Goal: Information Seeking & Learning: Learn about a topic

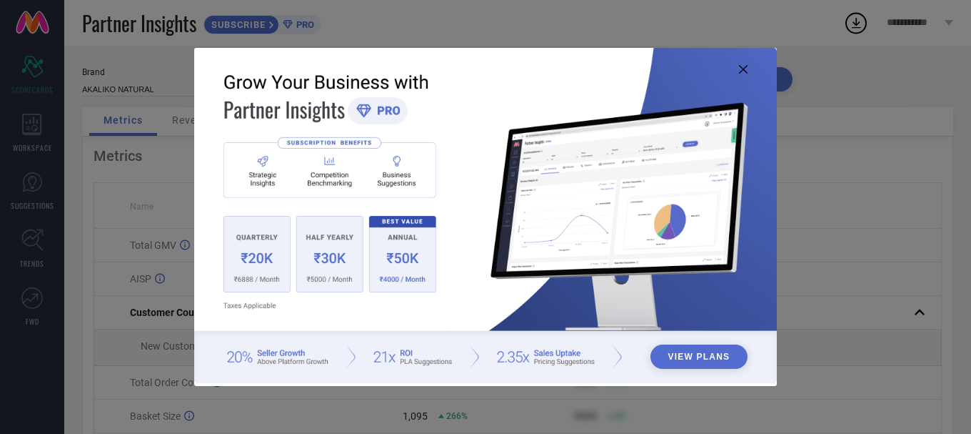
click at [741, 69] on icon at bounding box center [743, 69] width 9 height 9
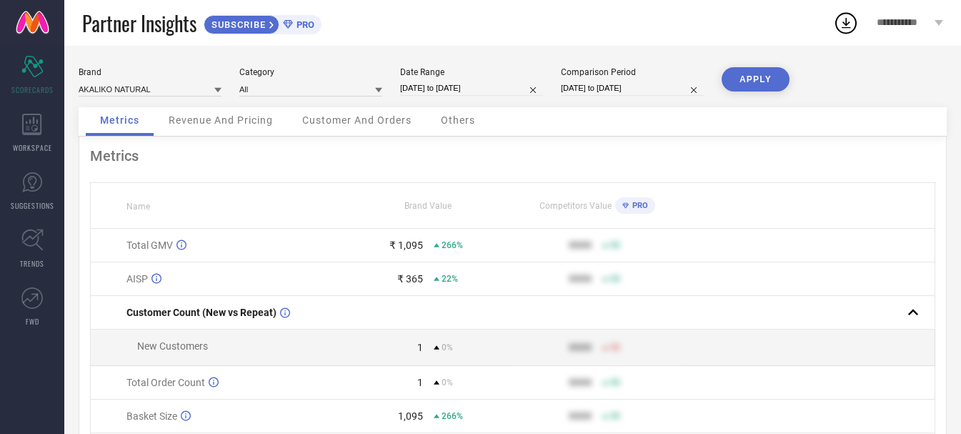
click at [215, 123] on span "Revenue And Pricing" at bounding box center [221, 119] width 104 height 11
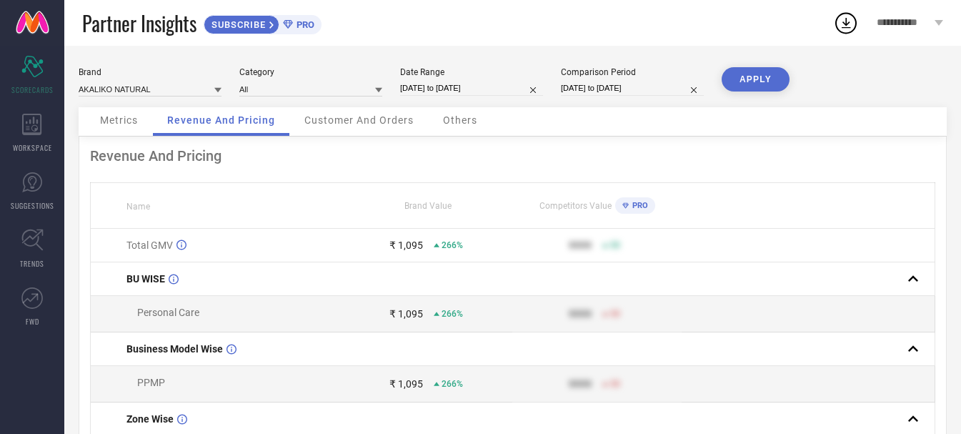
click at [371, 119] on span "Customer And Orders" at bounding box center [358, 119] width 109 height 11
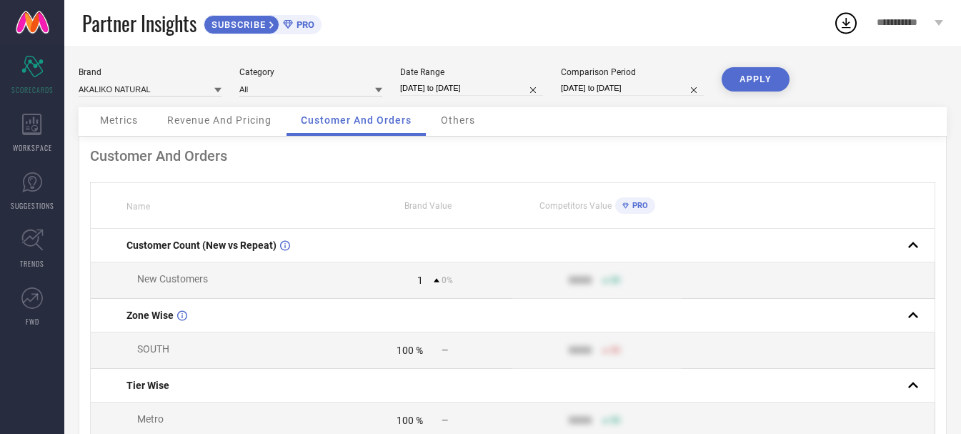
click at [454, 121] on span "Others" at bounding box center [458, 119] width 34 height 11
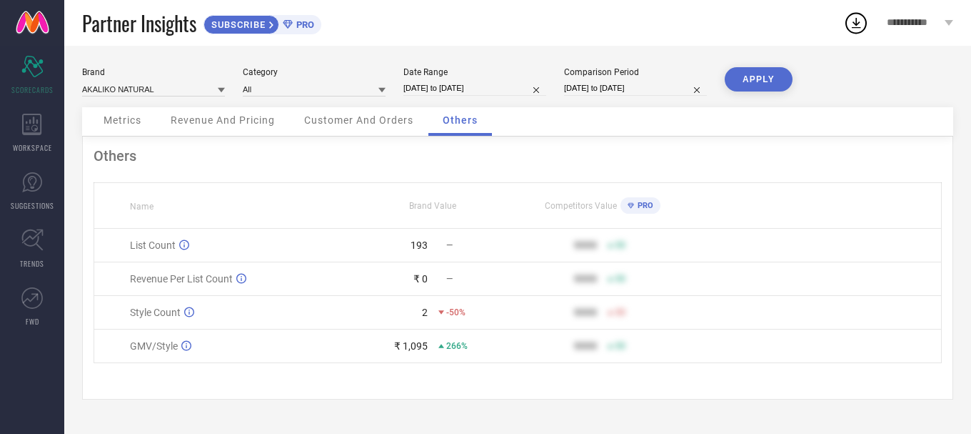
click at [318, 124] on span "Customer And Orders" at bounding box center [358, 119] width 109 height 11
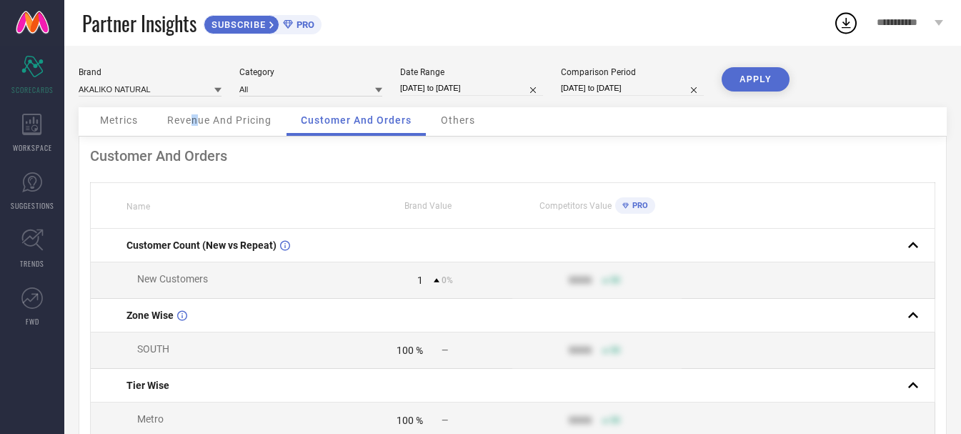
click at [199, 126] on span "Revenue And Pricing" at bounding box center [219, 119] width 104 height 11
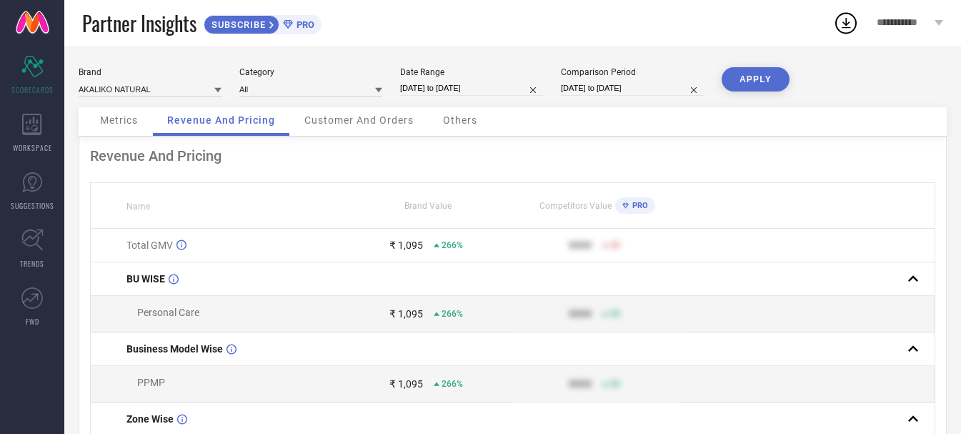
click at [131, 122] on span "Metrics" at bounding box center [119, 119] width 38 height 11
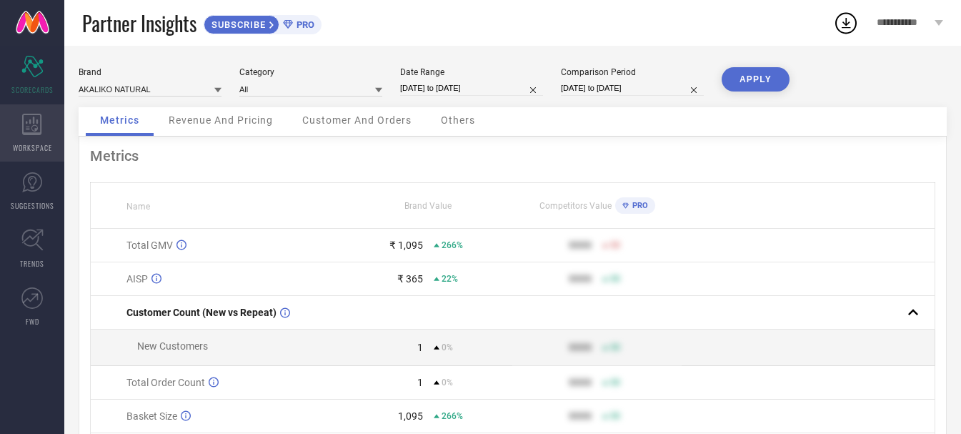
click at [34, 137] on div "WORKSPACE" at bounding box center [32, 132] width 64 height 57
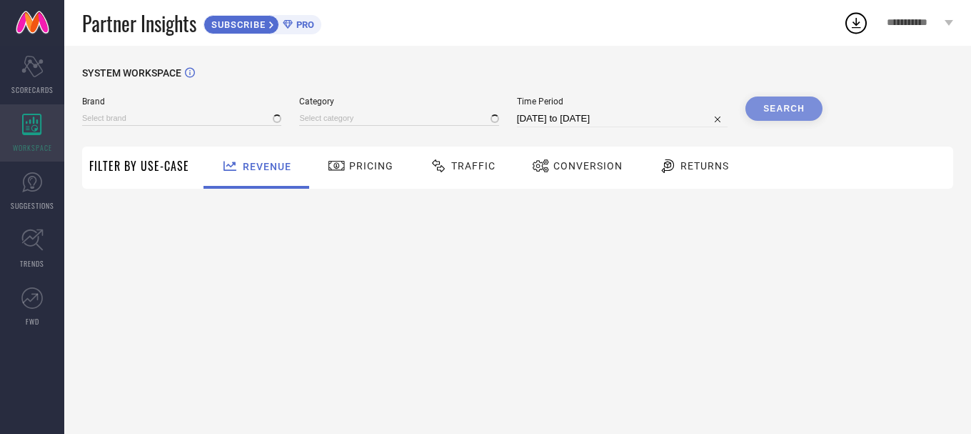
type input "AKALIKO NATURAL"
type input "All"
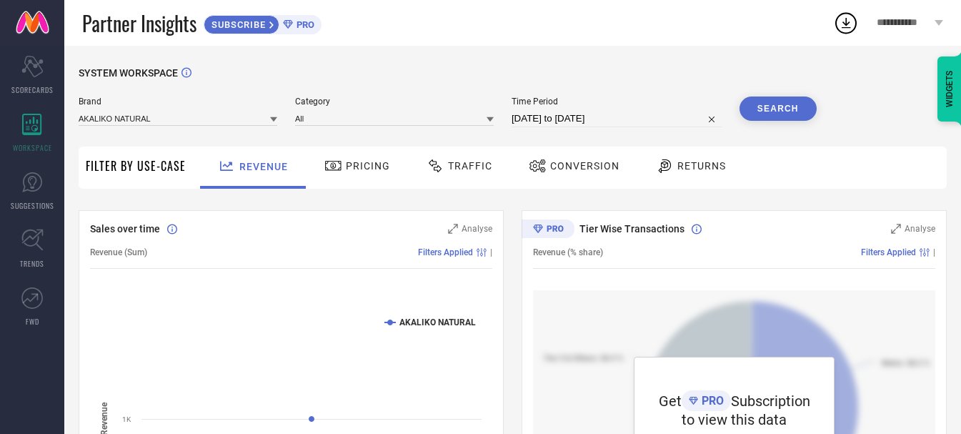
click at [348, 165] on span "Pricing" at bounding box center [368, 165] width 44 height 11
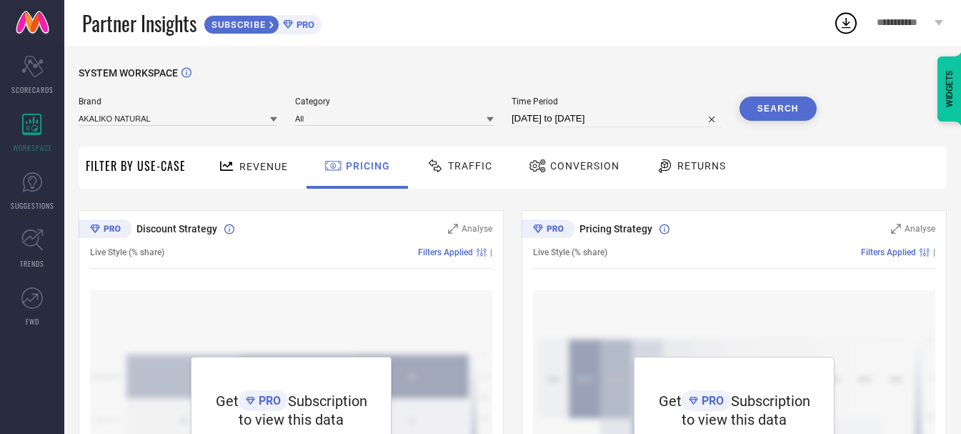
click at [454, 167] on span "Traffic" at bounding box center [470, 165] width 44 height 11
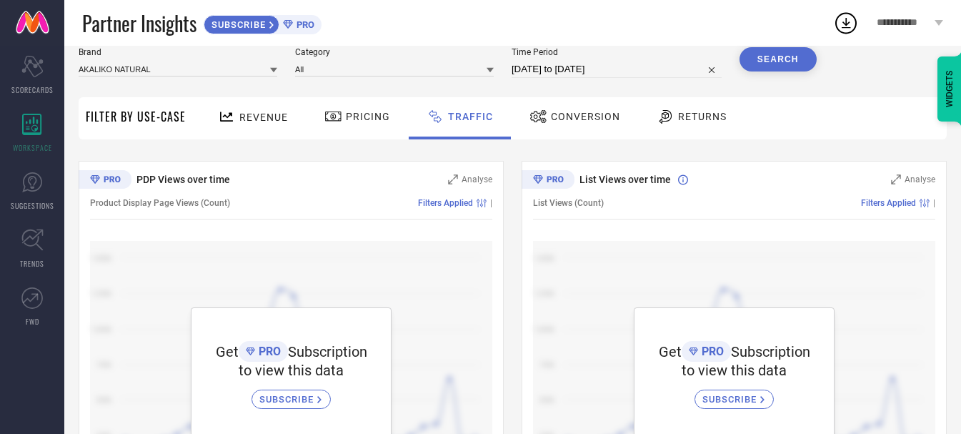
scroll to position [71, 0]
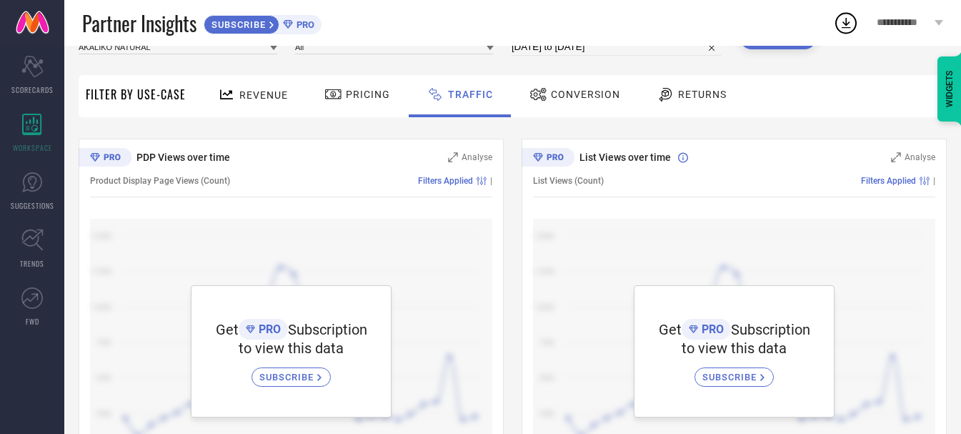
click at [696, 96] on span "Returns" at bounding box center [702, 94] width 49 height 11
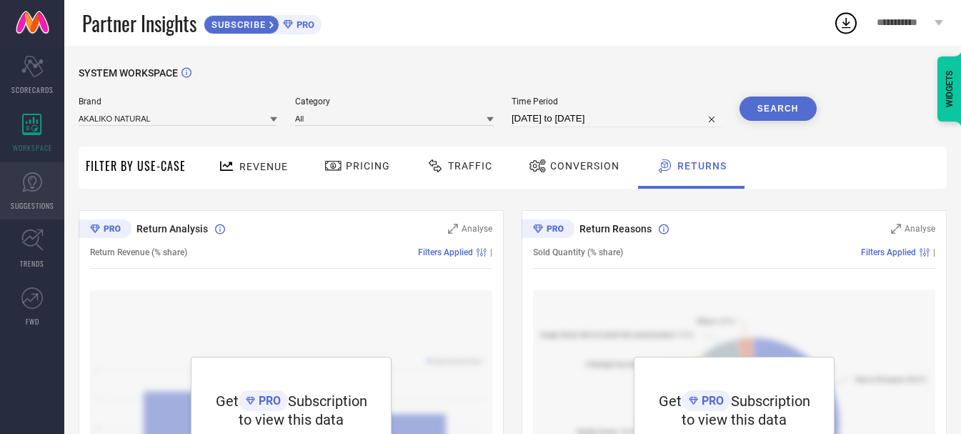
click at [24, 186] on icon at bounding box center [31, 181] width 21 height 21
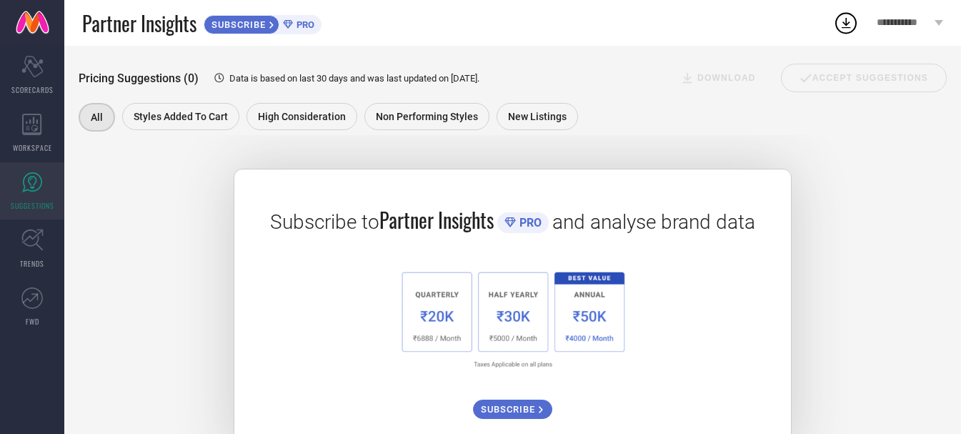
scroll to position [185, 0]
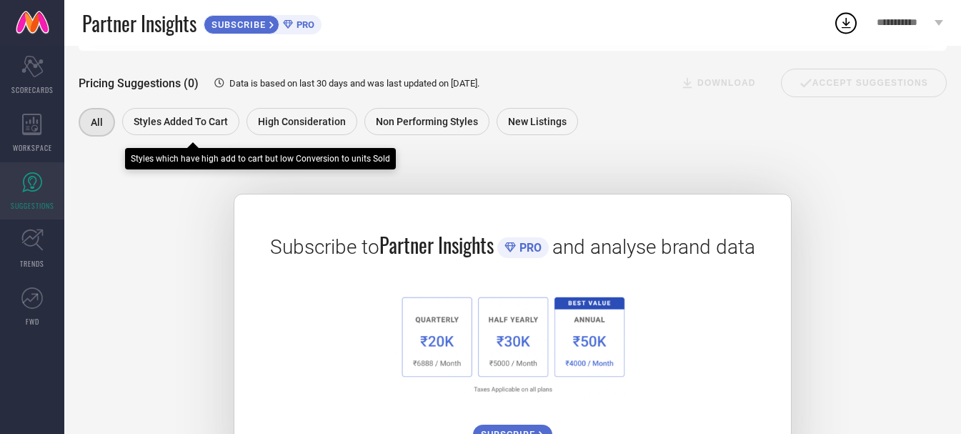
click at [192, 127] on span "Styles Added To Cart" at bounding box center [181, 121] width 94 height 11
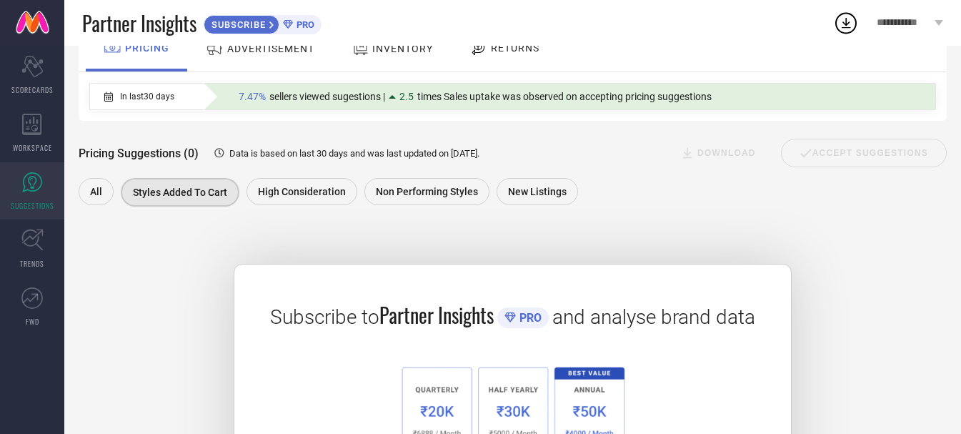
scroll to position [114, 0]
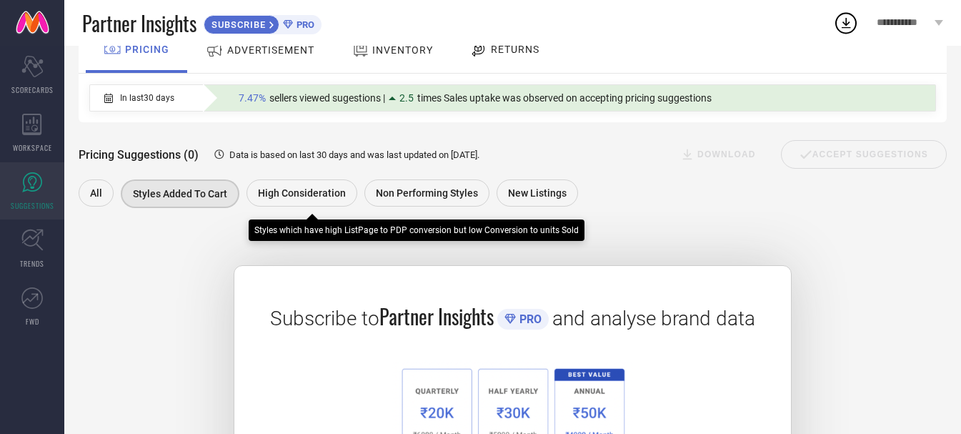
click at [313, 189] on span "High Consideration" at bounding box center [302, 192] width 88 height 11
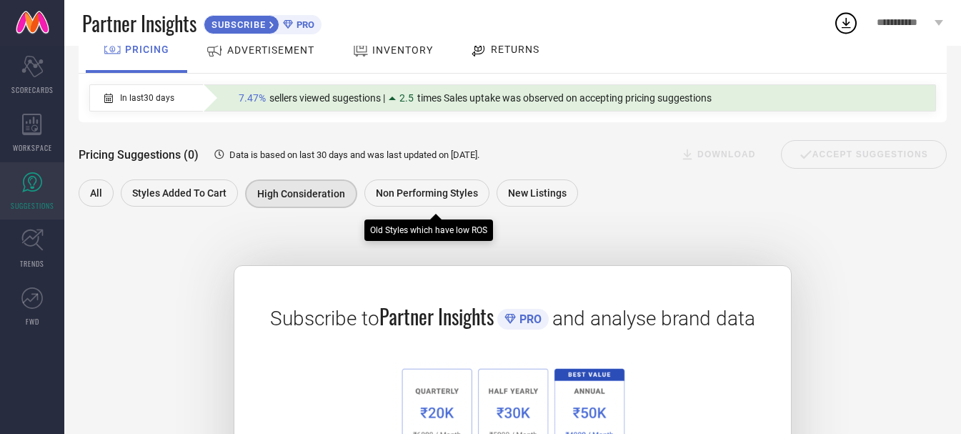
click at [447, 197] on span "Non Performing Styles" at bounding box center [427, 192] width 102 height 11
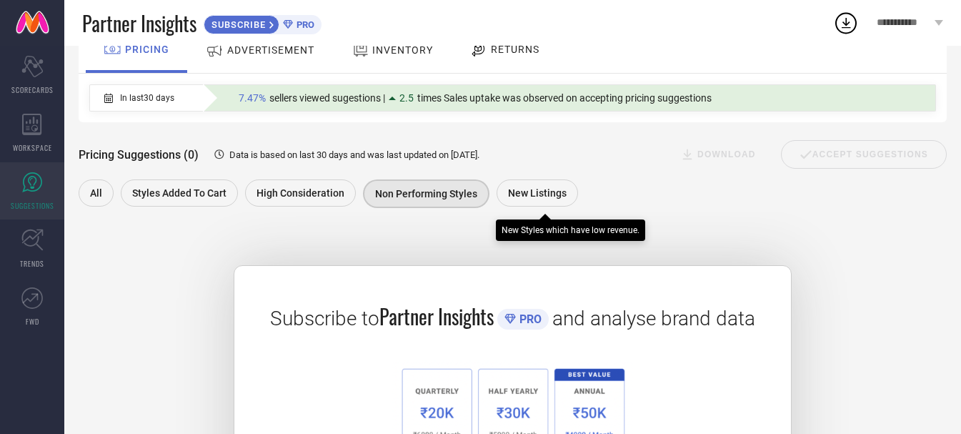
click at [545, 201] on div "New Listings" at bounding box center [536, 192] width 81 height 27
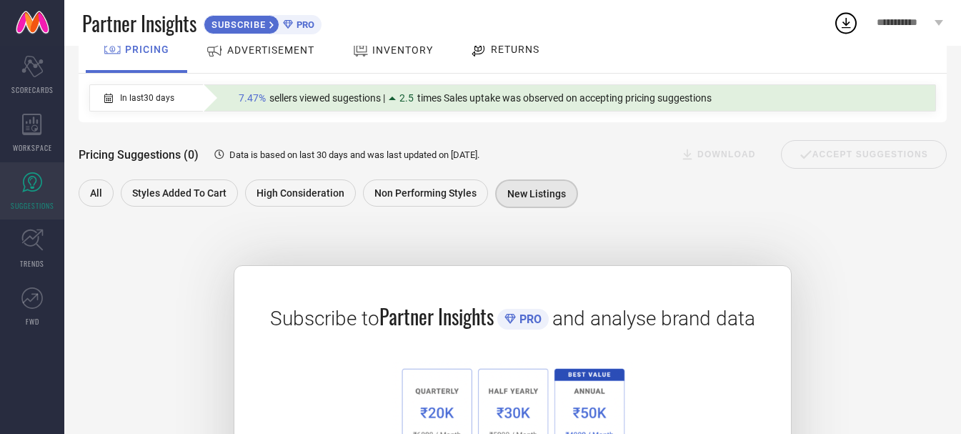
click at [257, 59] on div "ADVERTISEMENT" at bounding box center [260, 50] width 116 height 26
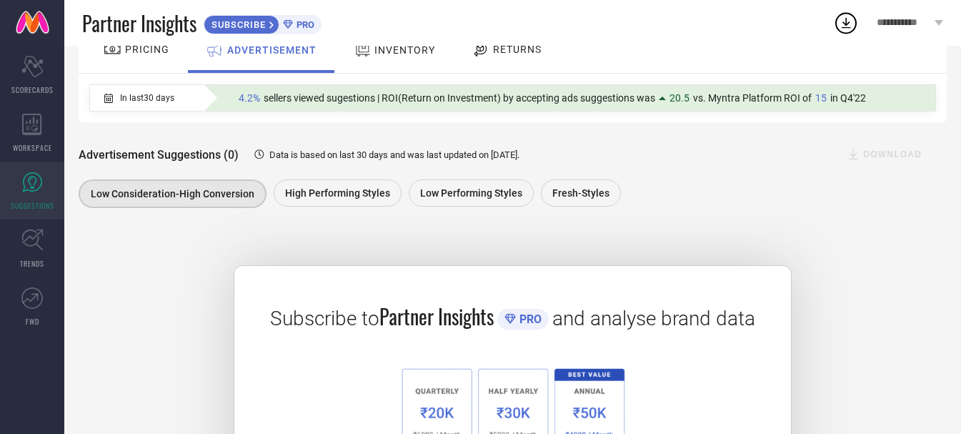
click at [387, 51] on span "INVENTORY" at bounding box center [404, 49] width 61 height 11
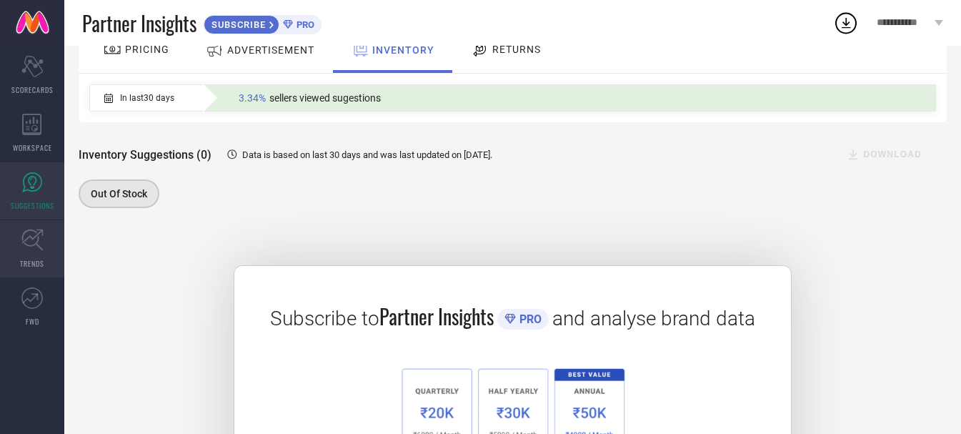
click at [34, 244] on icon at bounding box center [31, 239] width 21 height 21
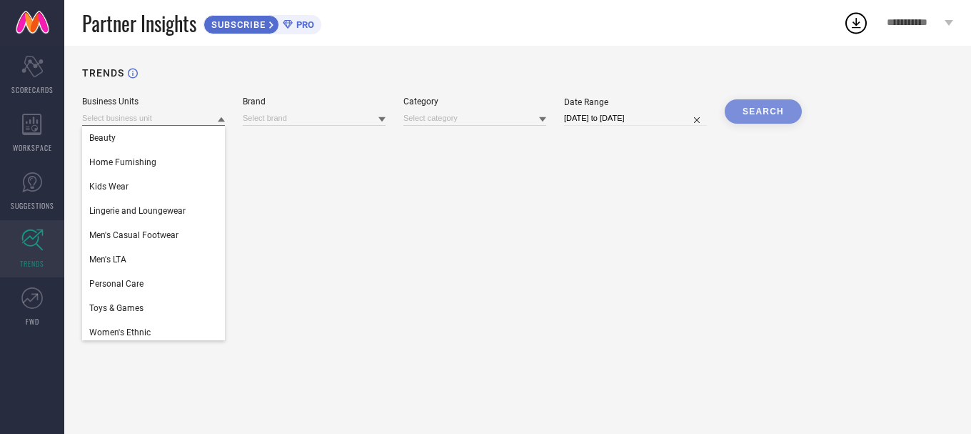
click at [160, 116] on input at bounding box center [153, 118] width 143 height 15
click at [138, 145] on div "Beauty" at bounding box center [153, 138] width 143 height 24
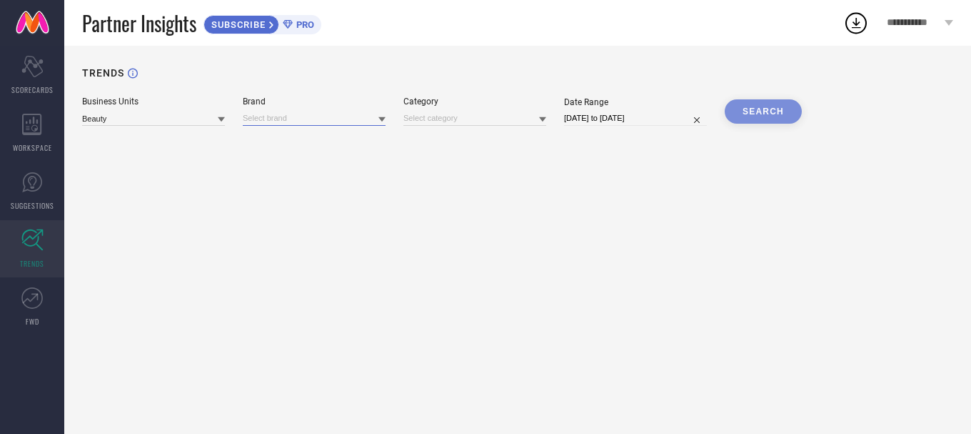
click at [288, 121] on input at bounding box center [314, 118] width 143 height 15
click at [284, 121] on input at bounding box center [314, 118] width 143 height 15
click at [136, 117] on input at bounding box center [153, 118] width 143 height 15
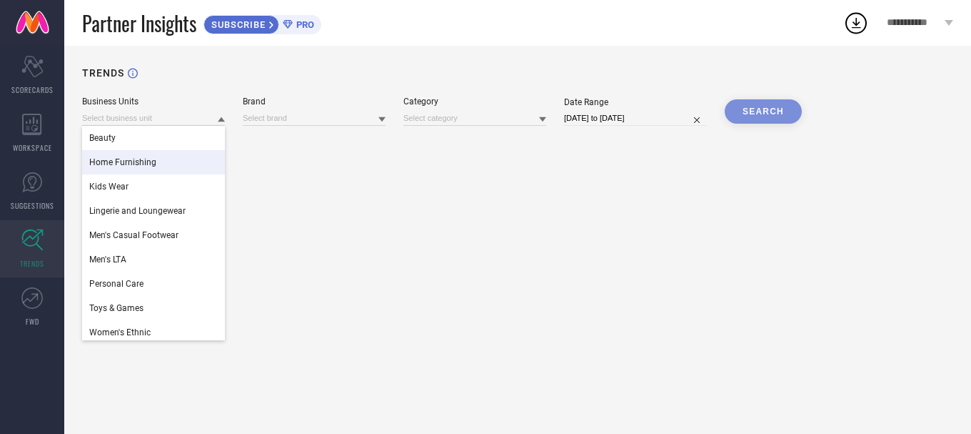
click at [125, 163] on span "Home Furnishing" at bounding box center [122, 162] width 67 height 10
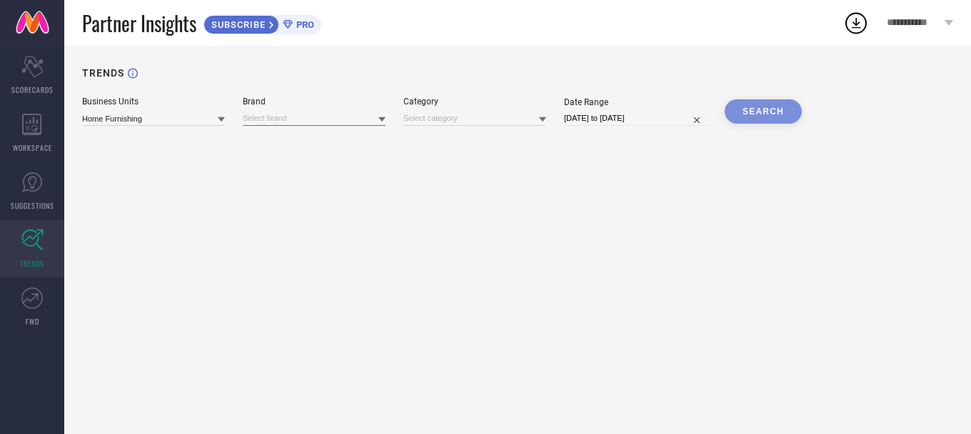
click at [310, 114] on input at bounding box center [314, 118] width 143 height 15
click at [295, 141] on div "DALUCI" at bounding box center [314, 138] width 143 height 24
click at [464, 122] on input at bounding box center [475, 118] width 143 height 15
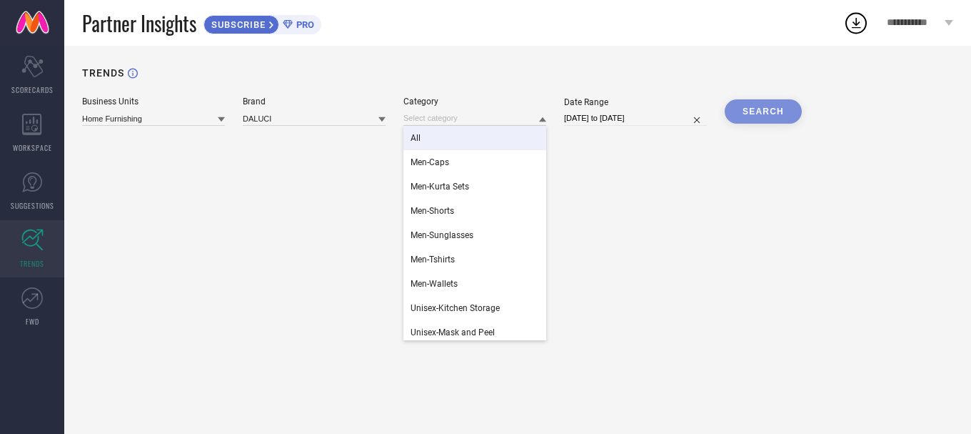
click at [446, 141] on div "All" at bounding box center [475, 138] width 143 height 24
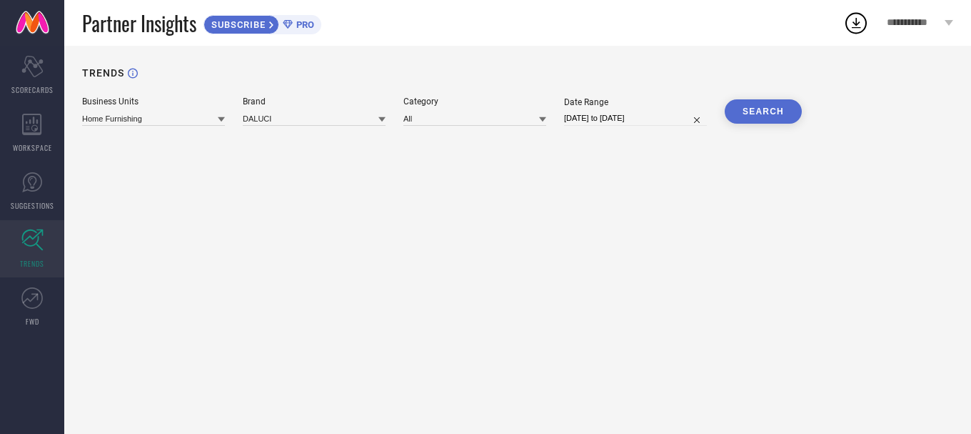
click at [779, 114] on button "SEARCH" at bounding box center [763, 111] width 77 height 24
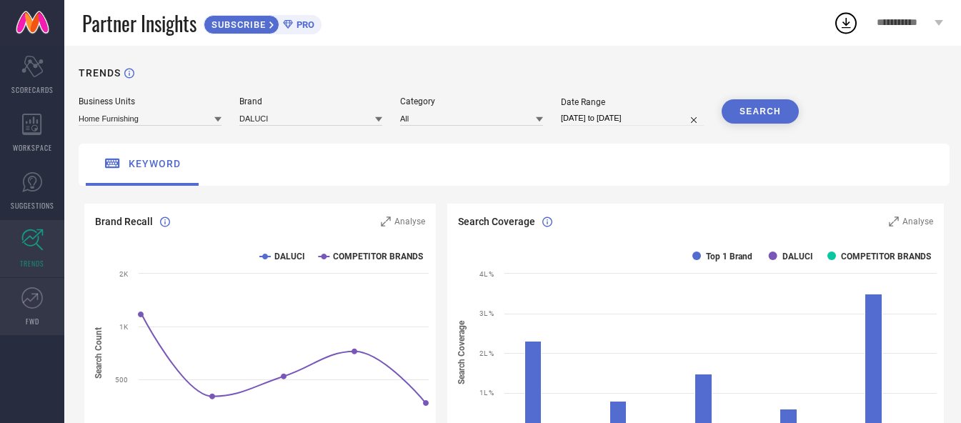
click at [36, 304] on icon at bounding box center [31, 297] width 21 height 21
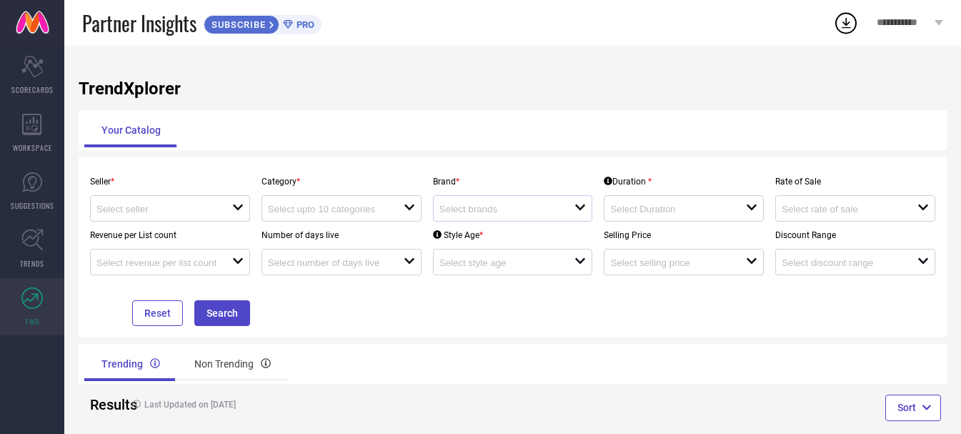
scroll to position [25, 0]
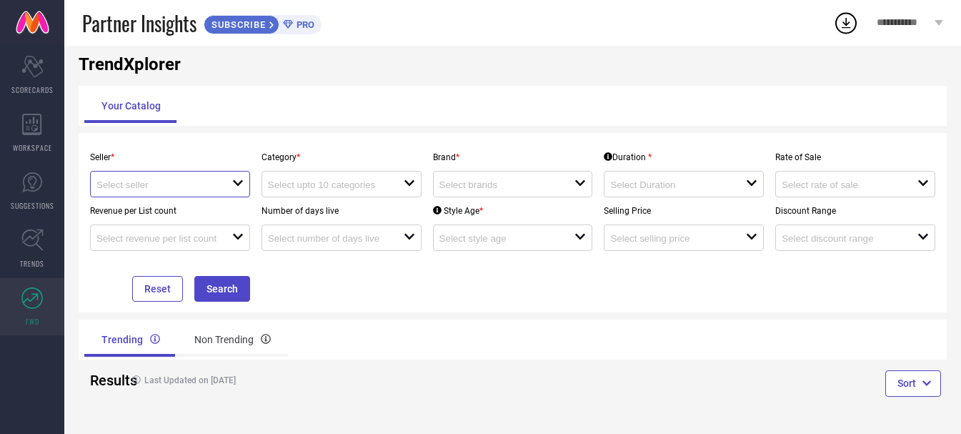
click at [204, 186] on input at bounding box center [157, 184] width 122 height 11
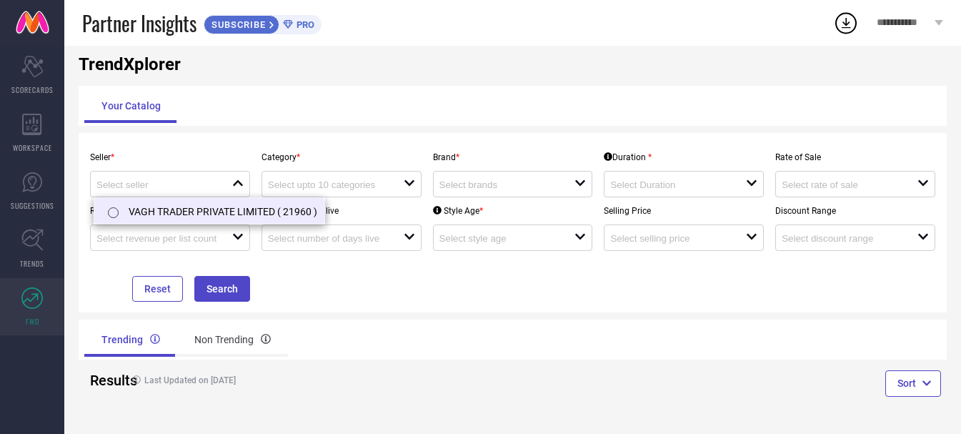
click at [213, 214] on li "VAGH TRADER PRIVATE LIMITED ( 21960 )" at bounding box center [209, 211] width 230 height 26
type input "VAGH TRADER PRIVATE LIMITED ( 21960 )"
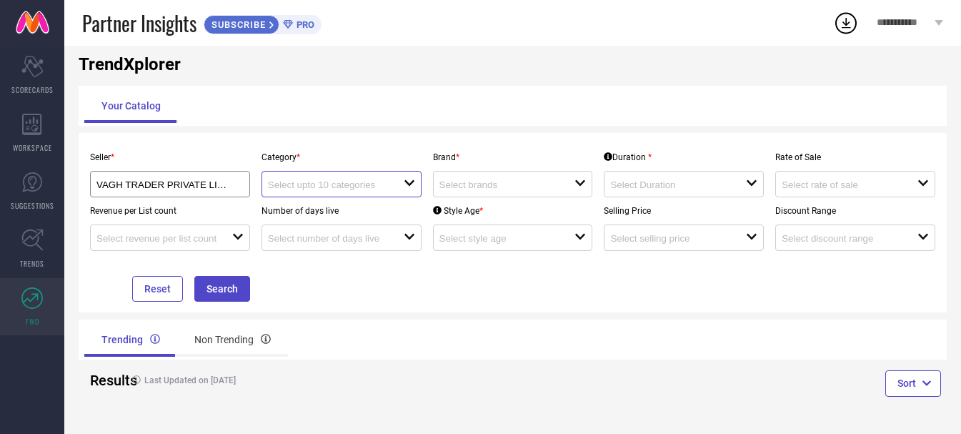
click at [386, 185] on input at bounding box center [329, 184] width 122 height 11
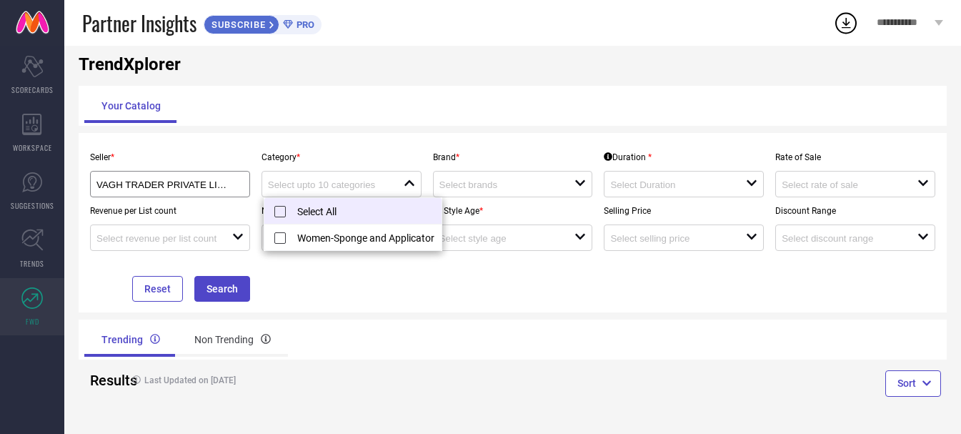
click at [330, 214] on li "Select All" at bounding box center [352, 211] width 177 height 26
type input "Women-Sponge and Applicator"
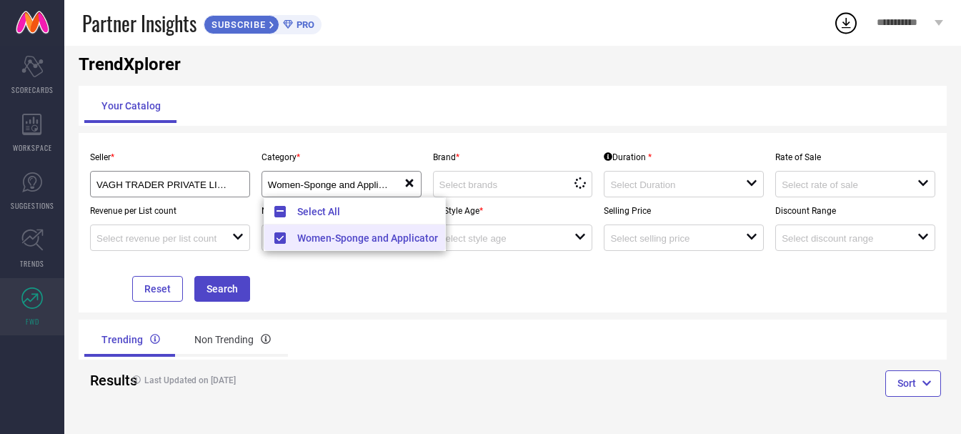
click at [562, 167] on div "Brand * loading options" at bounding box center [512, 171] width 171 height 54
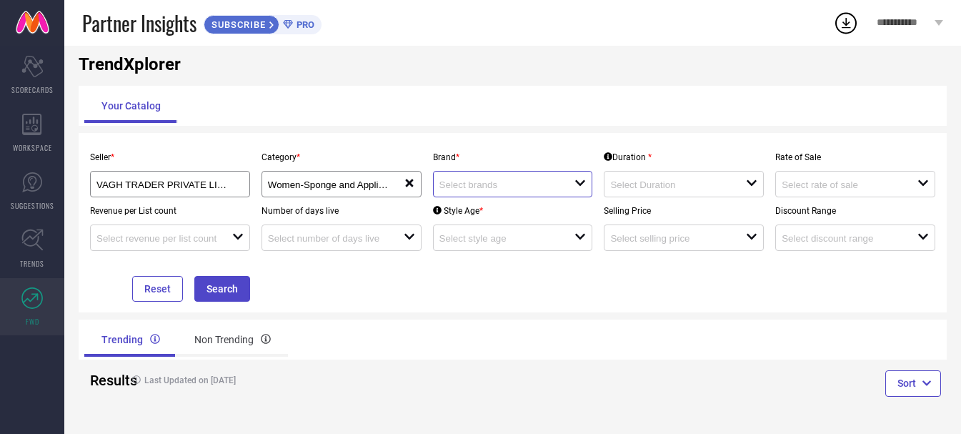
click at [547, 181] on input at bounding box center [500, 184] width 122 height 11
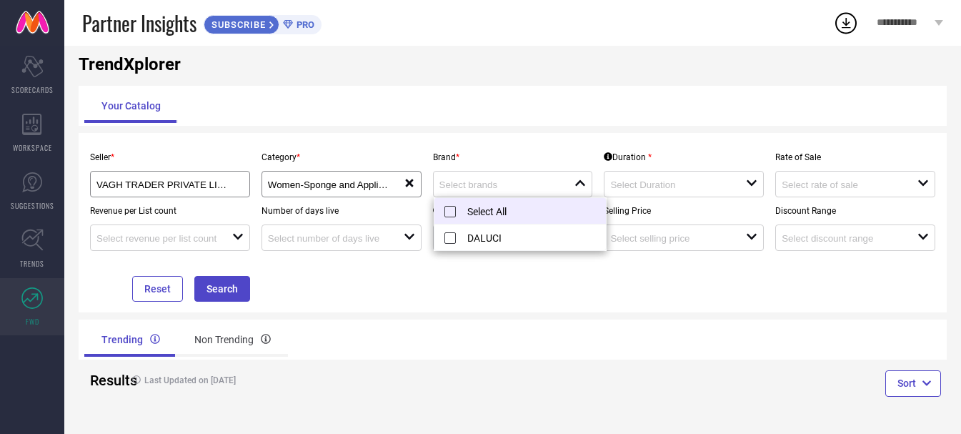
click at [519, 209] on li "Select All" at bounding box center [519, 211] width 171 height 26
type input "DALUCI"
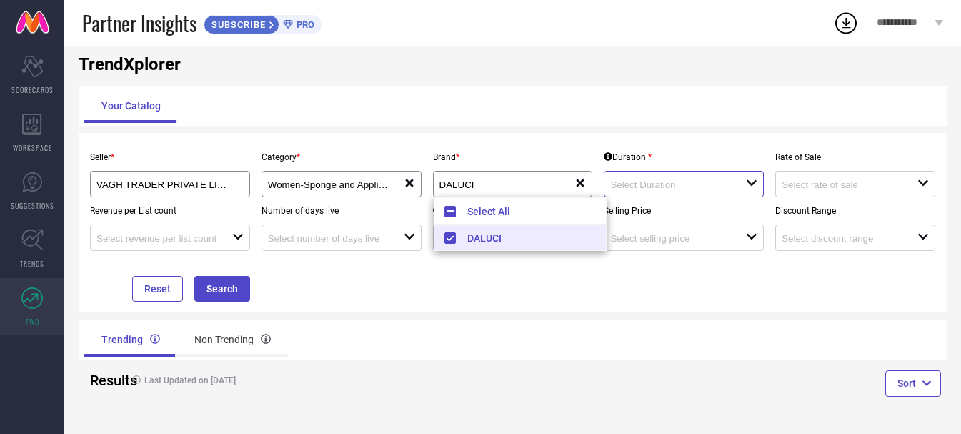
click at [651, 182] on input at bounding box center [671, 184] width 122 height 11
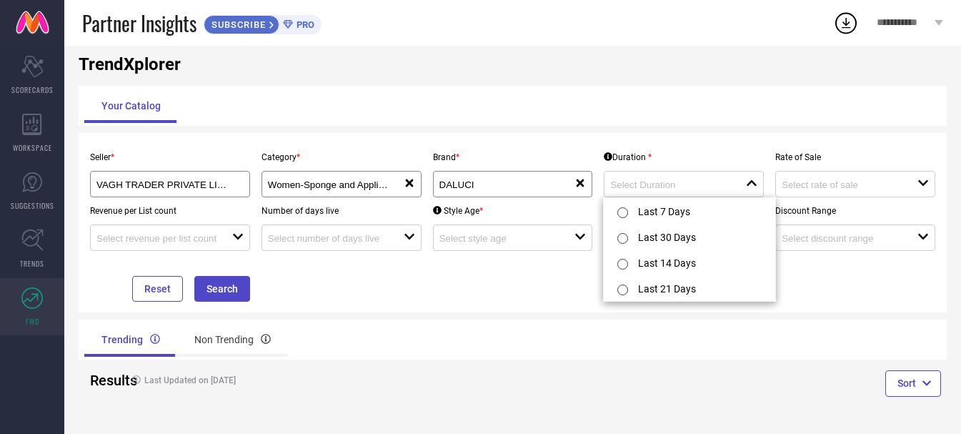
drag, startPoint x: 669, startPoint y: 211, endPoint x: 684, endPoint y: 219, distance: 17.6
click at [669, 212] on li "Last 7 Days" at bounding box center [689, 211] width 171 height 26
type input "Last 7 Days"
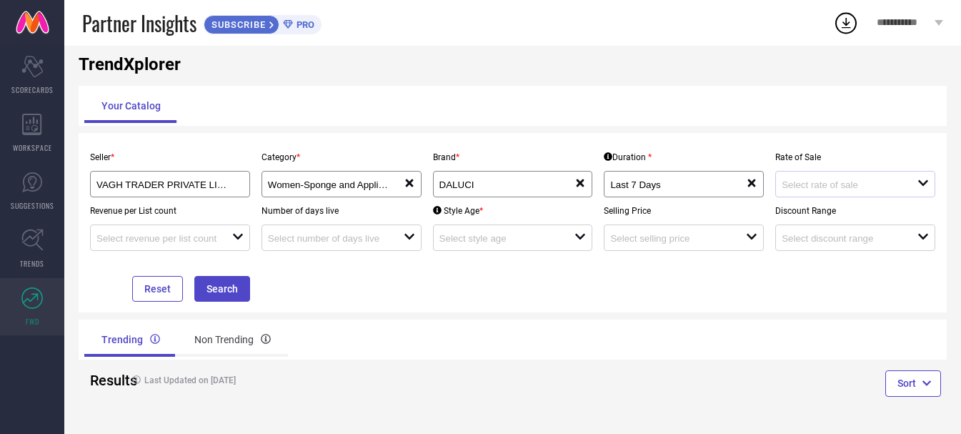
click at [794, 191] on div "open" at bounding box center [855, 184] width 160 height 26
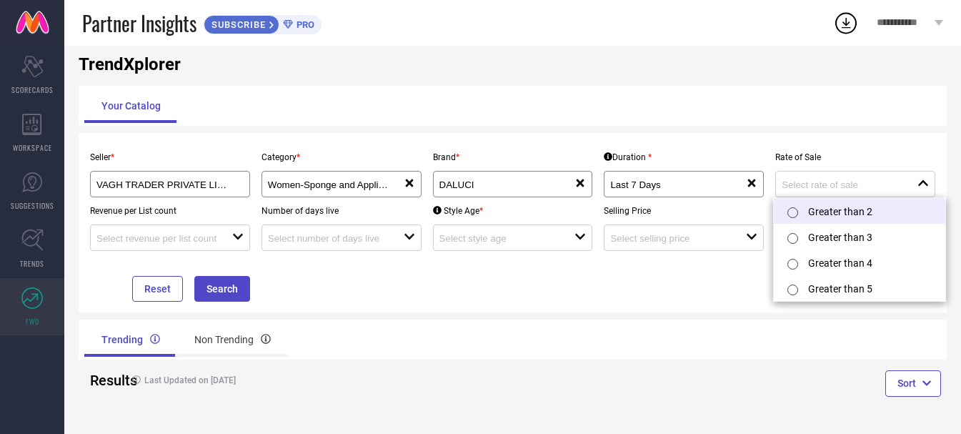
click at [804, 217] on div at bounding box center [795, 211] width 26 height 29
type input "Greater than 2"
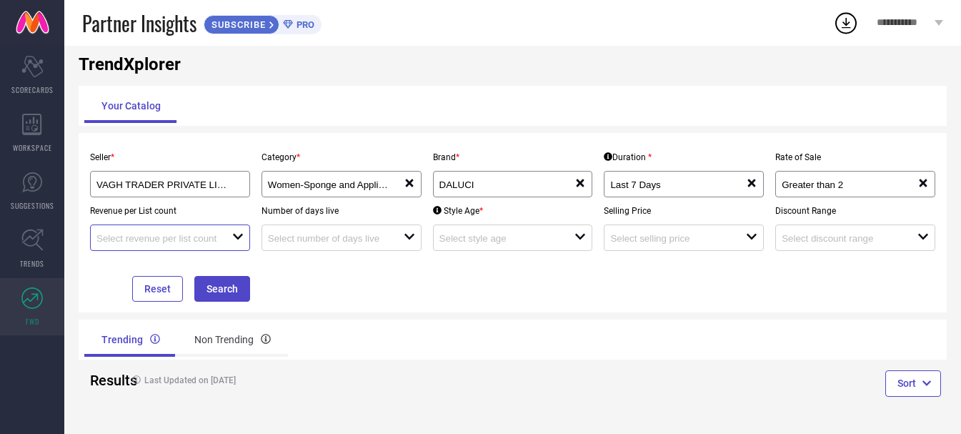
click at [219, 237] on input at bounding box center [157, 238] width 122 height 11
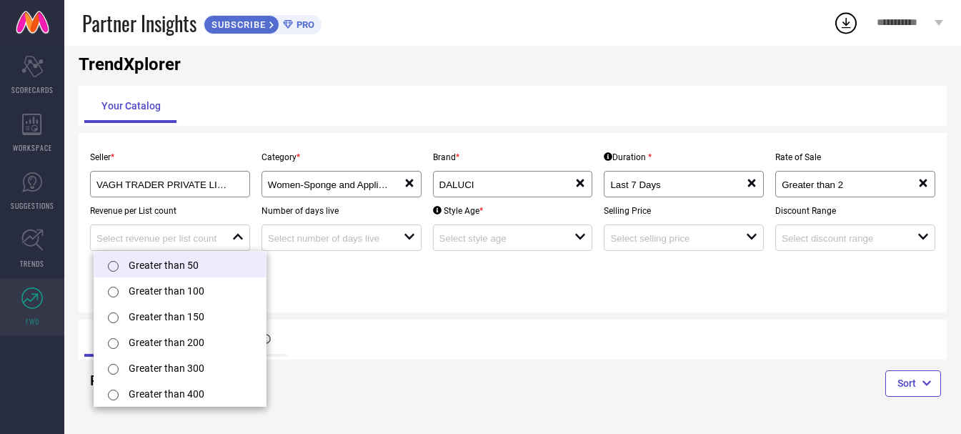
click at [188, 264] on li "Greater than 50" at bounding box center [179, 264] width 171 height 26
type input "Greater than 50"
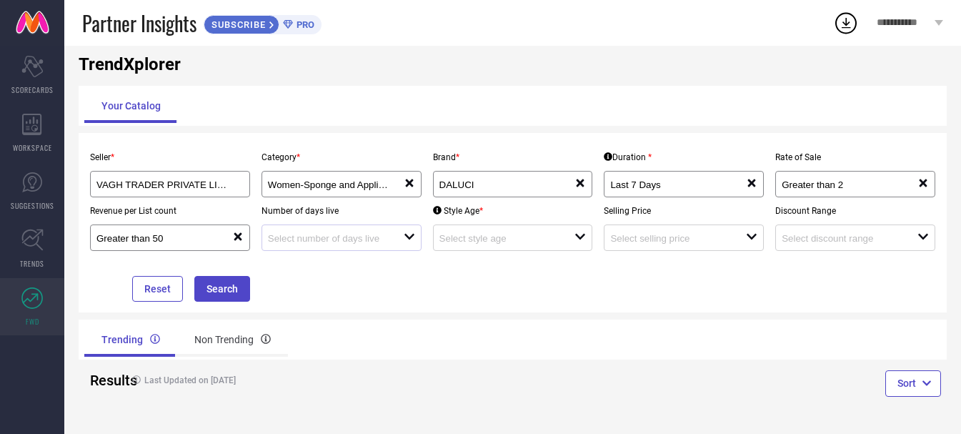
click at [384, 225] on div "open" at bounding box center [341, 237] width 160 height 26
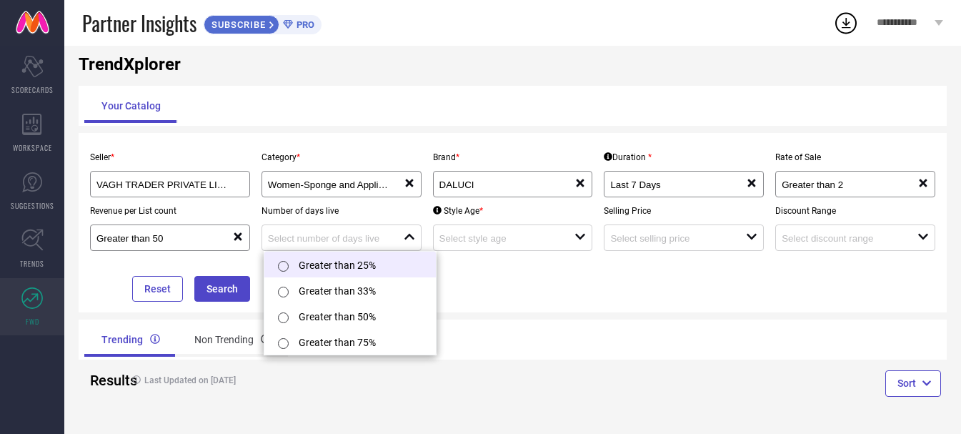
click at [354, 258] on li "Greater than 25%" at bounding box center [349, 264] width 171 height 26
type input "Greater than 25%"
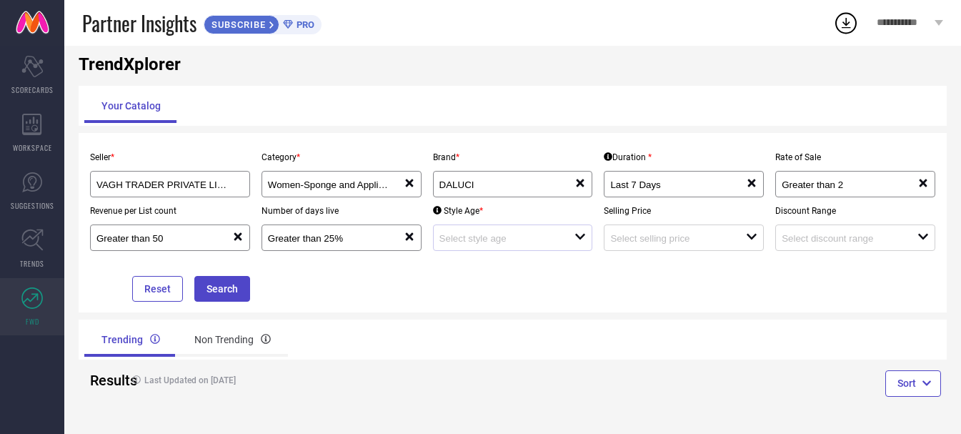
click at [531, 232] on div at bounding box center [507, 238] width 136 height 14
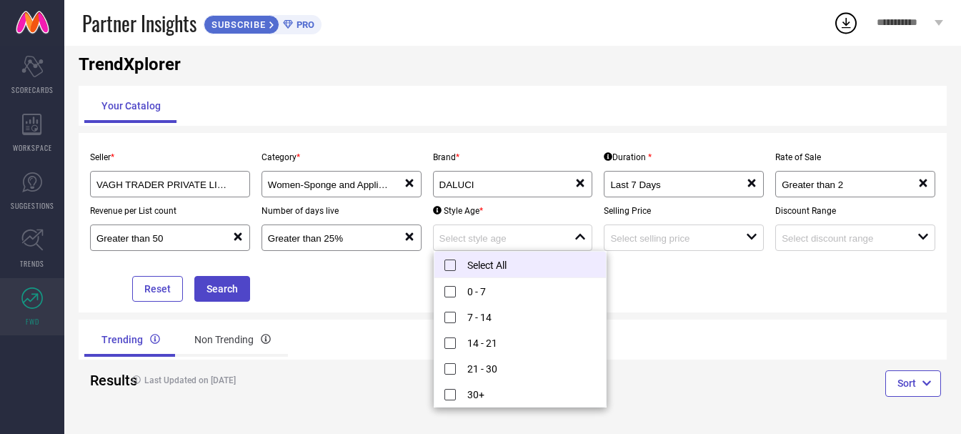
click at [521, 271] on li "Select All" at bounding box center [519, 264] width 171 height 26
type input "0 - 7, + 4 more"
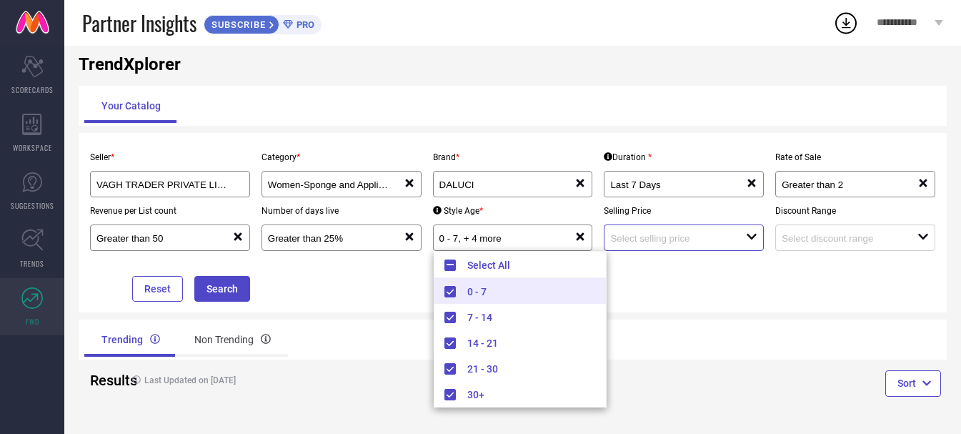
click at [718, 233] on input at bounding box center [671, 238] width 122 height 11
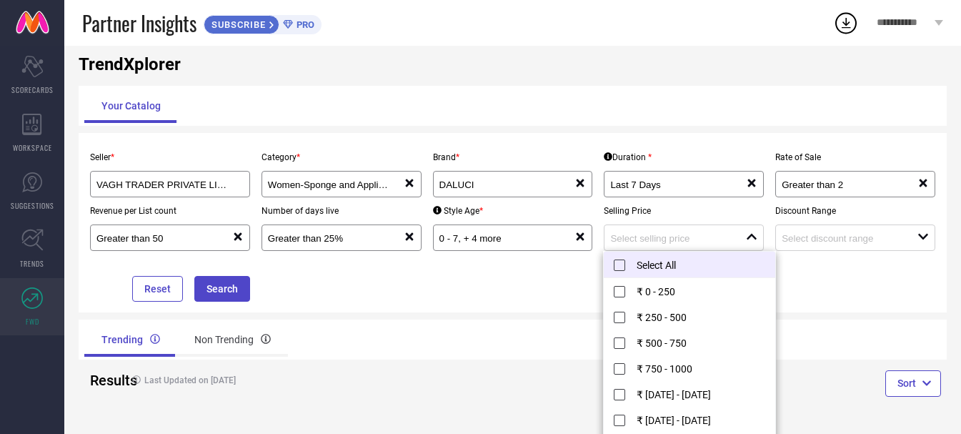
click at [681, 267] on li "Select All" at bounding box center [689, 264] width 171 height 26
type input "₹ 0 - 250, + 11 more"
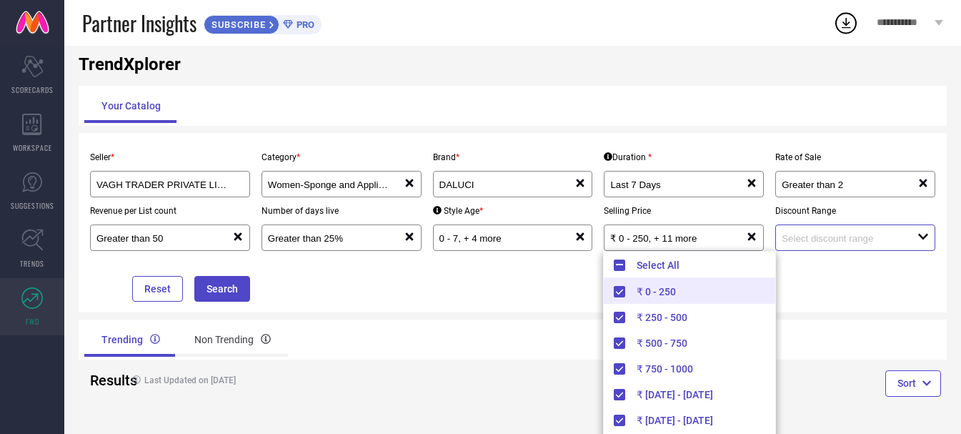
click at [861, 242] on input at bounding box center [842, 238] width 122 height 11
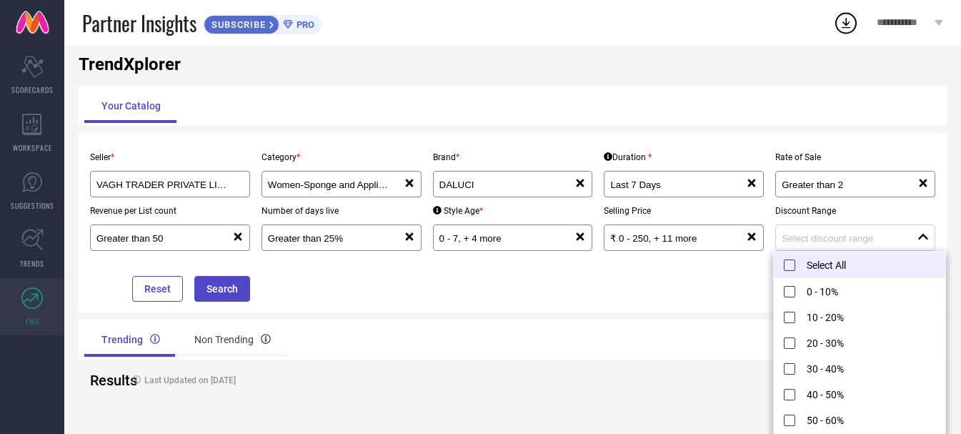
click at [835, 266] on li "Select All" at bounding box center [859, 264] width 171 height 26
type input "0 - 10%, + 10 more"
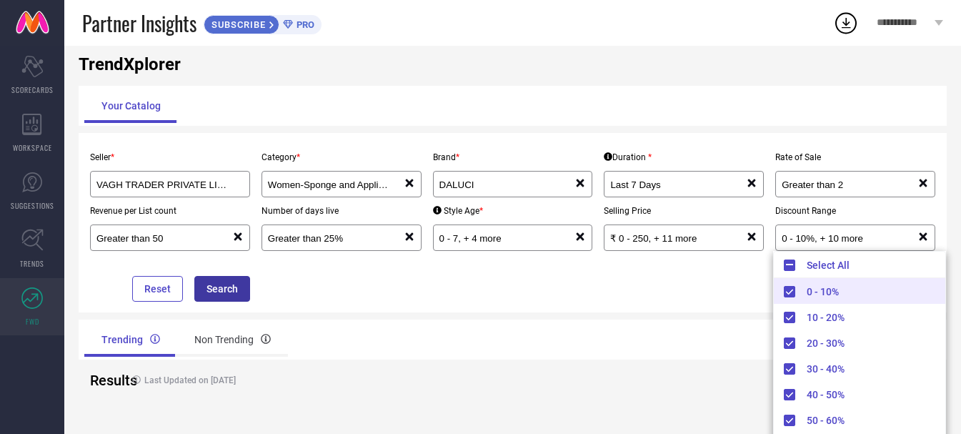
click at [221, 287] on button "Search" at bounding box center [222, 289] width 56 height 26
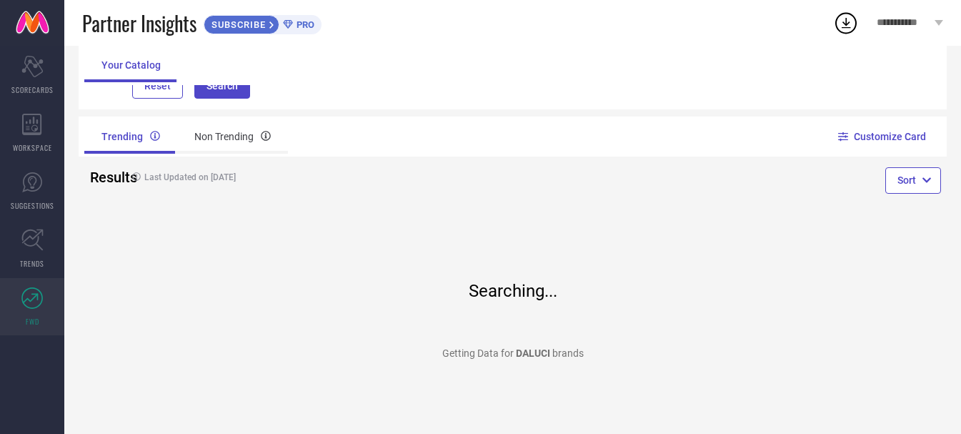
scroll to position [144, 0]
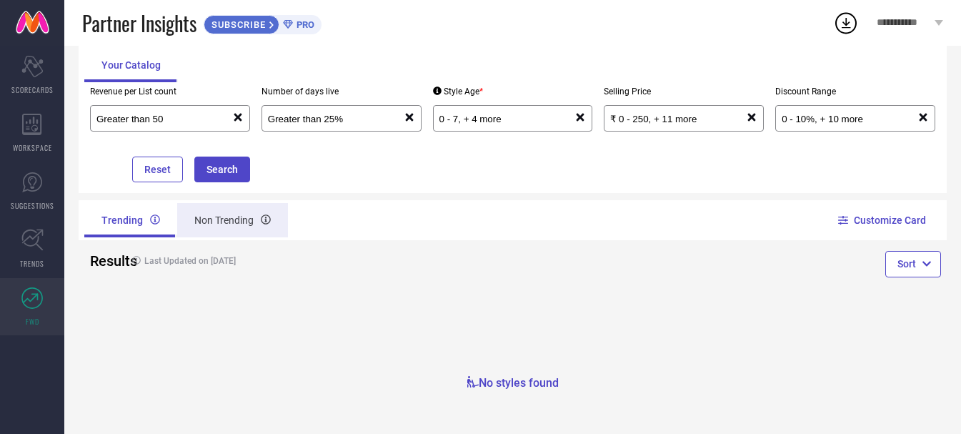
click at [209, 217] on div "Non Trending" at bounding box center [232, 220] width 111 height 34
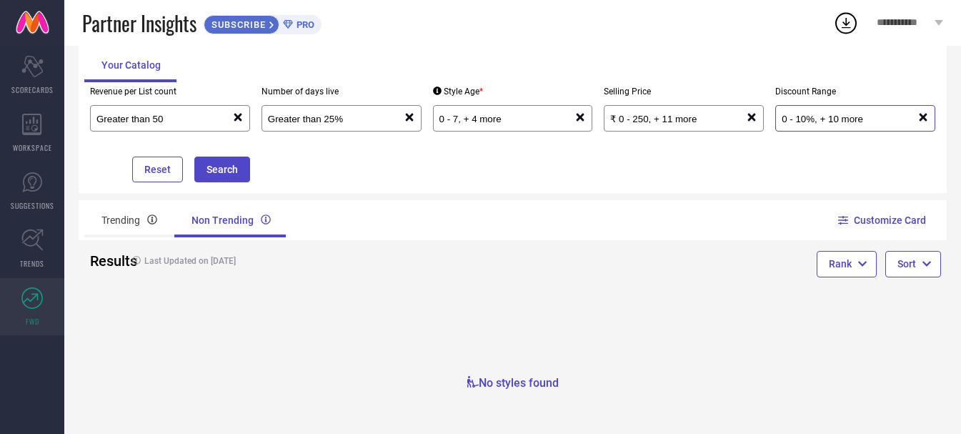
click at [839, 122] on input "0 - 10%, + 10 more" at bounding box center [842, 119] width 122 height 11
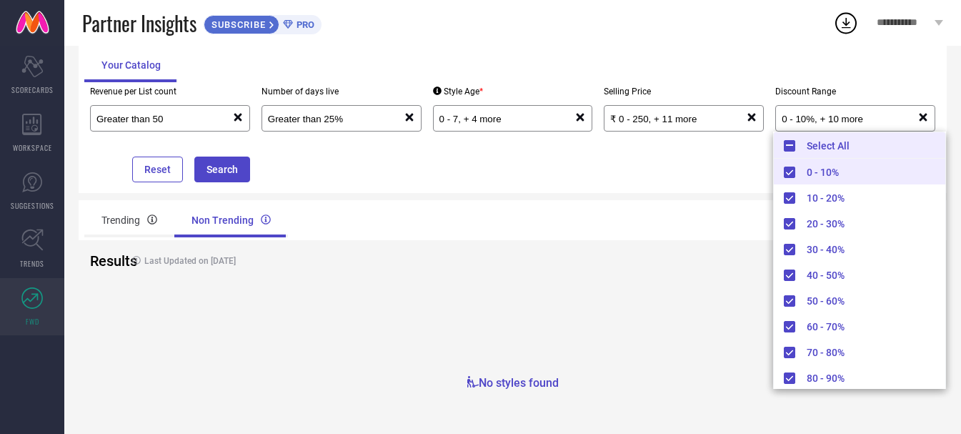
click at [815, 149] on li "Select All" at bounding box center [859, 145] width 171 height 26
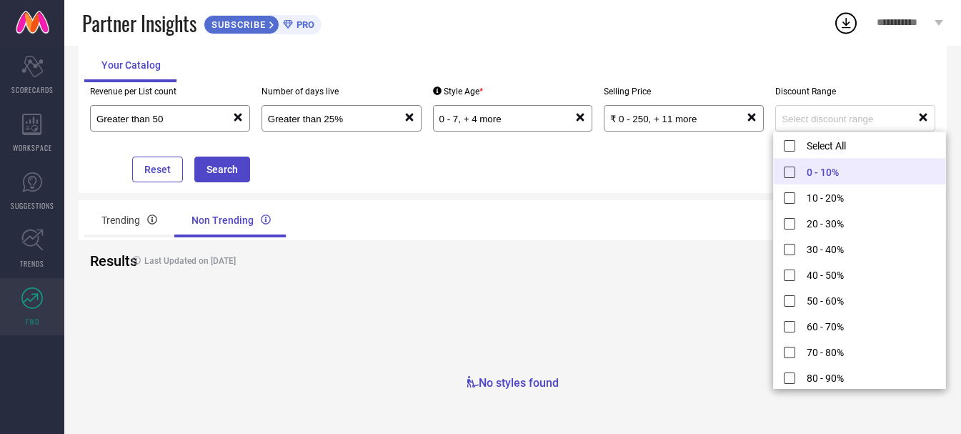
click at [818, 172] on li "0 - 10%" at bounding box center [859, 172] width 171 height 26
type input "0 - 10%"
click at [704, 114] on input "₹ 0 - 250, + 11 more" at bounding box center [671, 119] width 122 height 11
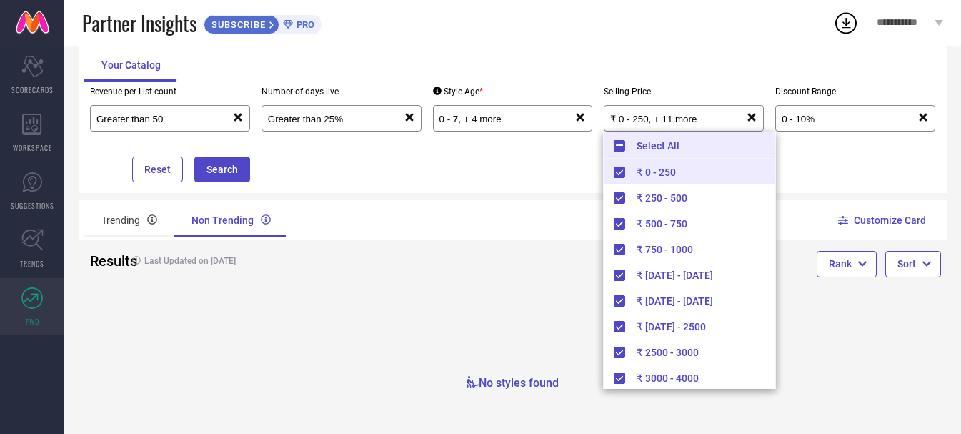
click at [619, 151] on li "Select All" at bounding box center [689, 145] width 171 height 26
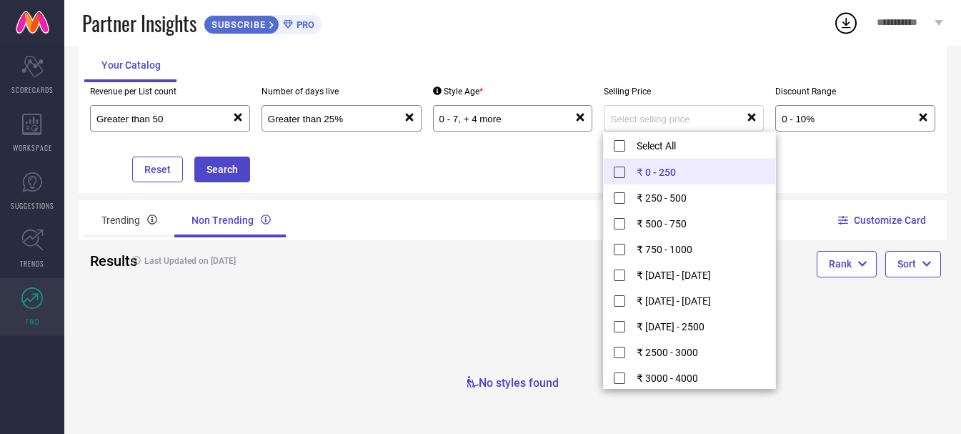
click at [636, 173] on li "₹ 0 - 250" at bounding box center [689, 172] width 171 height 26
type input "₹ 0 - 250"
click at [511, 121] on input "0 - 7, + 4 more" at bounding box center [500, 119] width 122 height 11
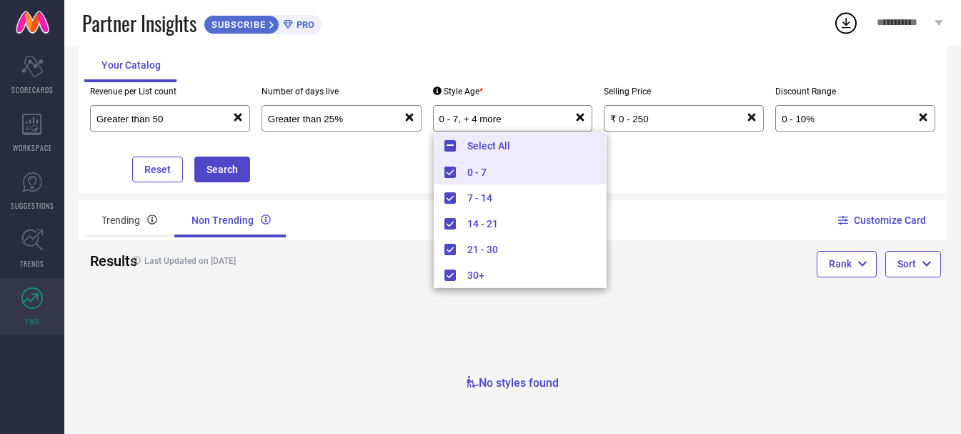
click at [500, 151] on li "Select All" at bounding box center [519, 145] width 171 height 26
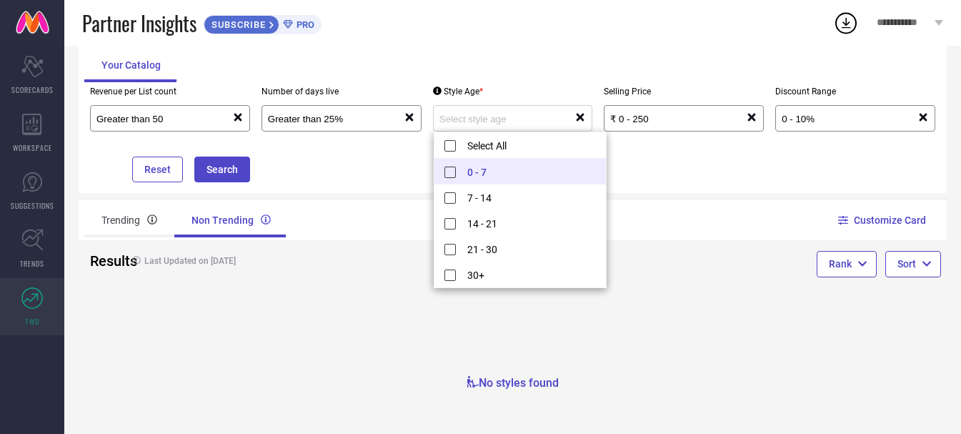
click at [489, 174] on li "0 - 7" at bounding box center [519, 172] width 171 height 26
type input "0 - 7"
click at [379, 106] on div "Greater than 25% reset" at bounding box center [341, 118] width 160 height 26
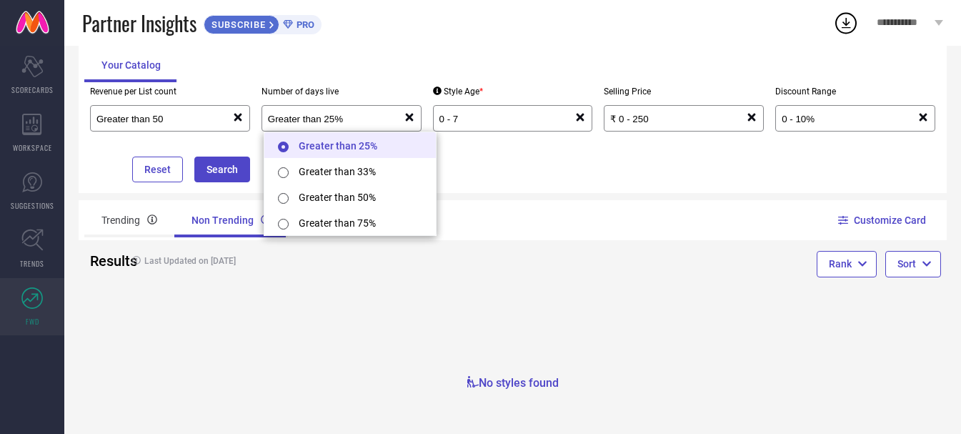
click at [369, 147] on li "Greater than 25%" at bounding box center [349, 145] width 171 height 26
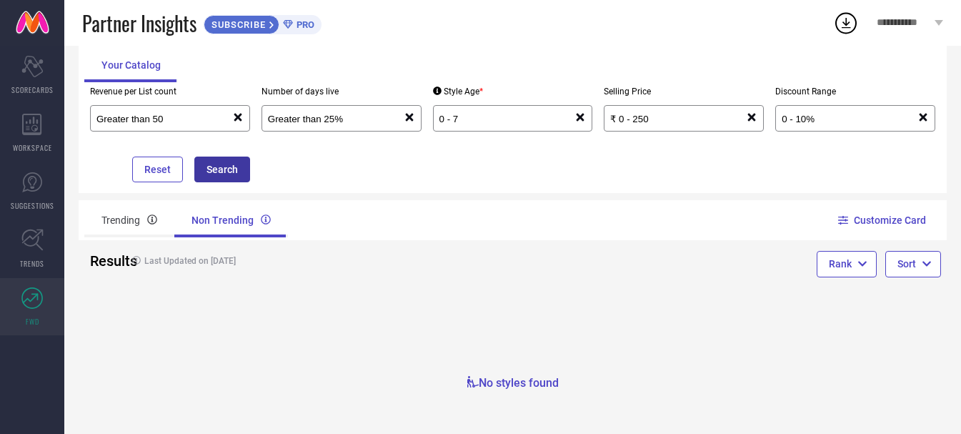
click at [219, 172] on button "Search" at bounding box center [222, 169] width 56 height 26
click at [158, 125] on div "Greater than 50" at bounding box center [164, 118] width 136 height 14
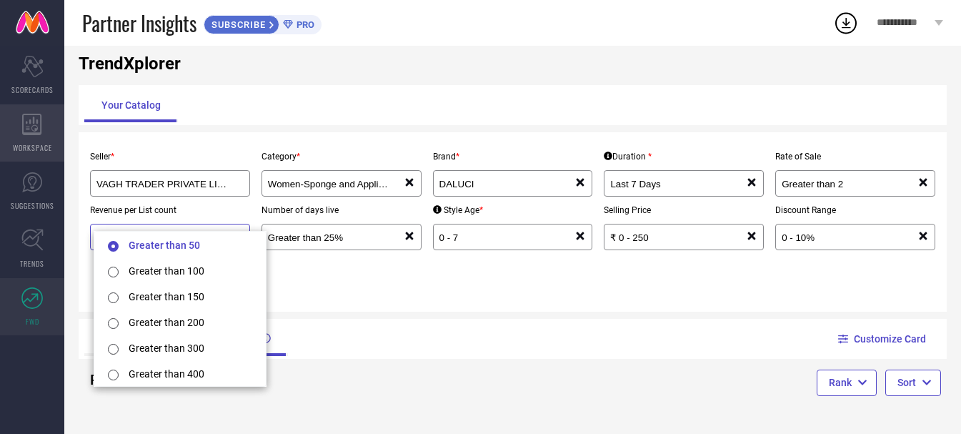
scroll to position [0, 0]
